Goal: Task Accomplishment & Management: Use online tool/utility

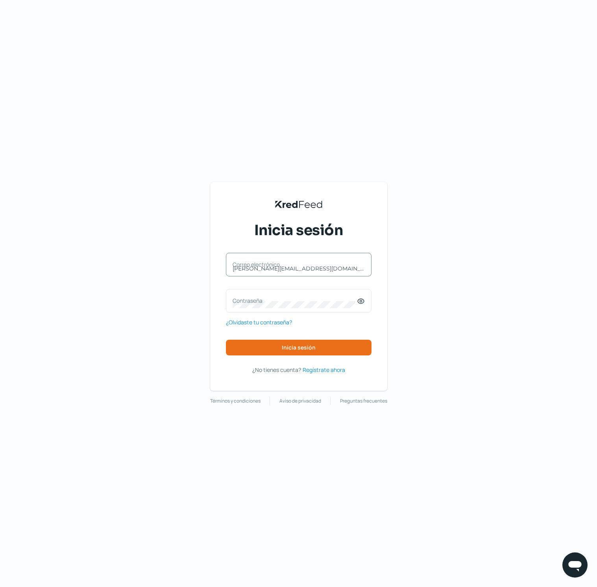
type input "[PERSON_NAME][EMAIL_ADDRESS][DOMAIN_NAME]"
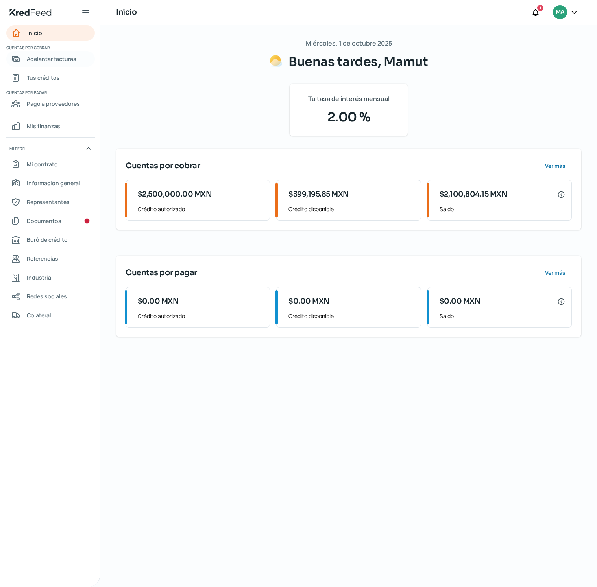
click at [39, 59] on span "Adelantar facturas" at bounding box center [52, 59] width 50 height 10
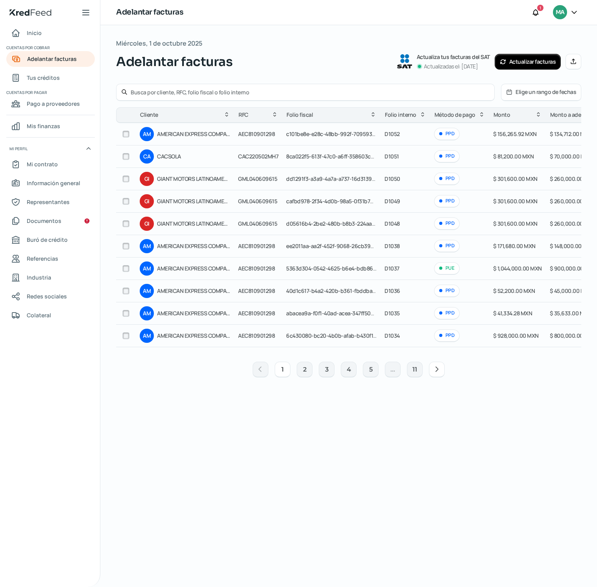
click at [515, 64] on button "Actualizar facturas" at bounding box center [527, 62] width 66 height 16
click at [54, 103] on span "Pago a proveedores" at bounding box center [53, 104] width 53 height 10
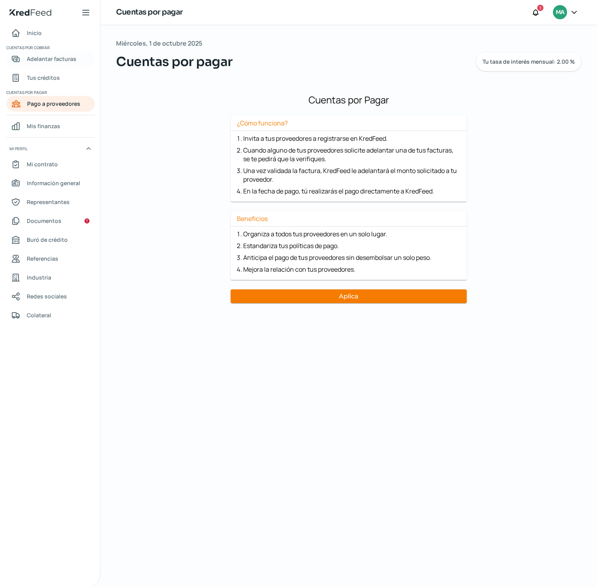
click at [64, 59] on span "Adelantar facturas" at bounding box center [52, 59] width 50 height 10
